Goal: Task Accomplishment & Management: Manage account settings

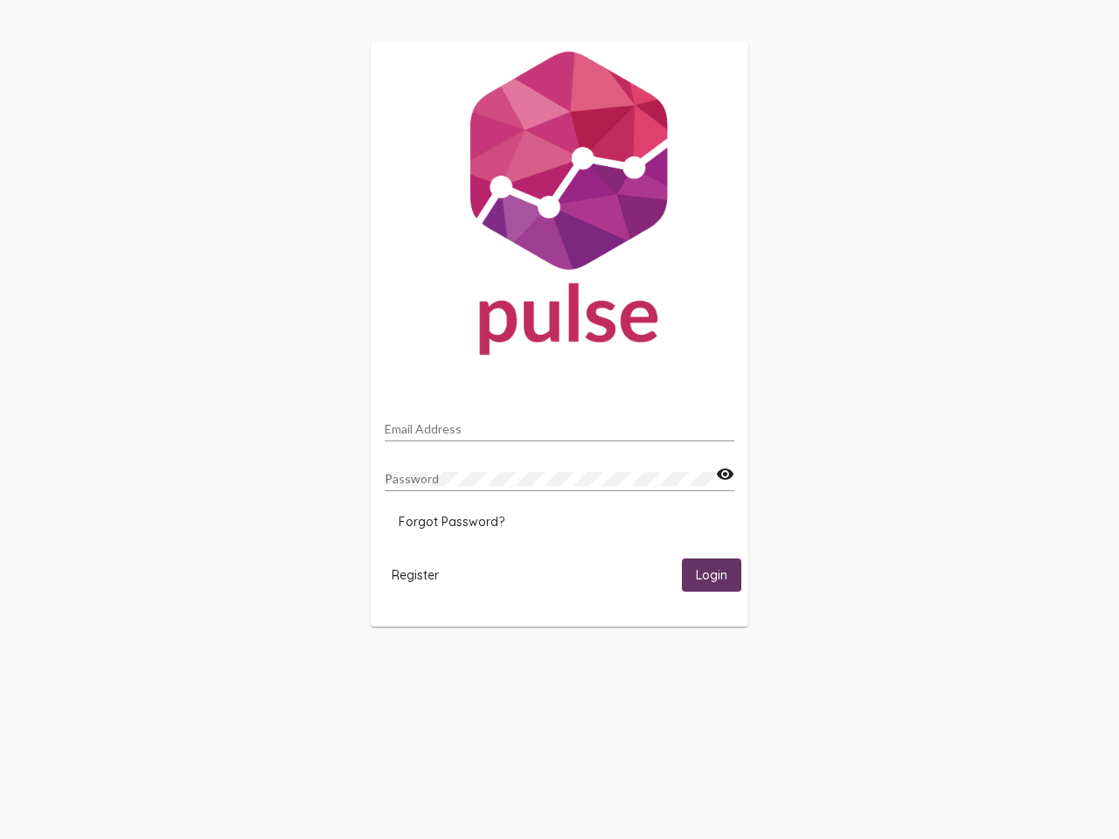
click at [560, 424] on input "Email Address" at bounding box center [560, 429] width 350 height 14
click at [725, 475] on mat-icon "visibility" at bounding box center [725, 474] width 18 height 21
click at [451, 522] on span "Forgot Password?" at bounding box center [452, 522] width 106 height 16
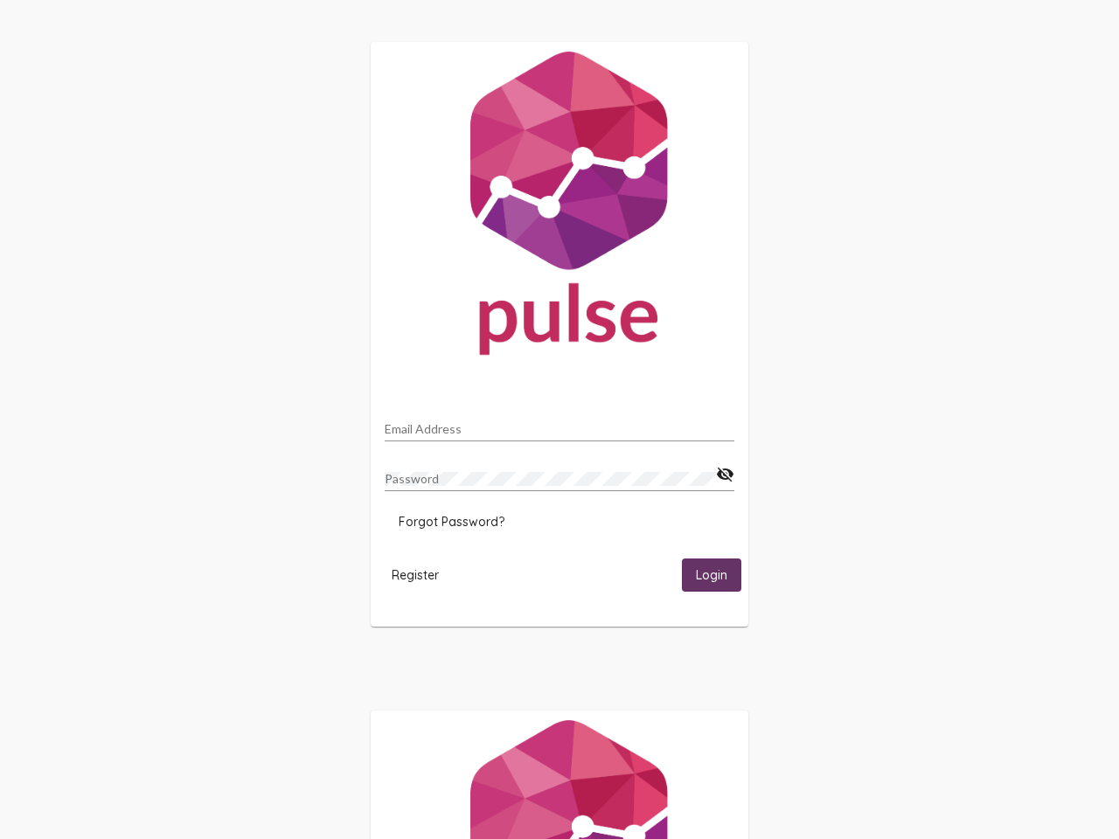
click at [415, 574] on span "Register" at bounding box center [415, 575] width 47 height 16
click at [712, 574] on span "Login" at bounding box center [711, 576] width 31 height 16
